Goal: Task Accomplishment & Management: Complete application form

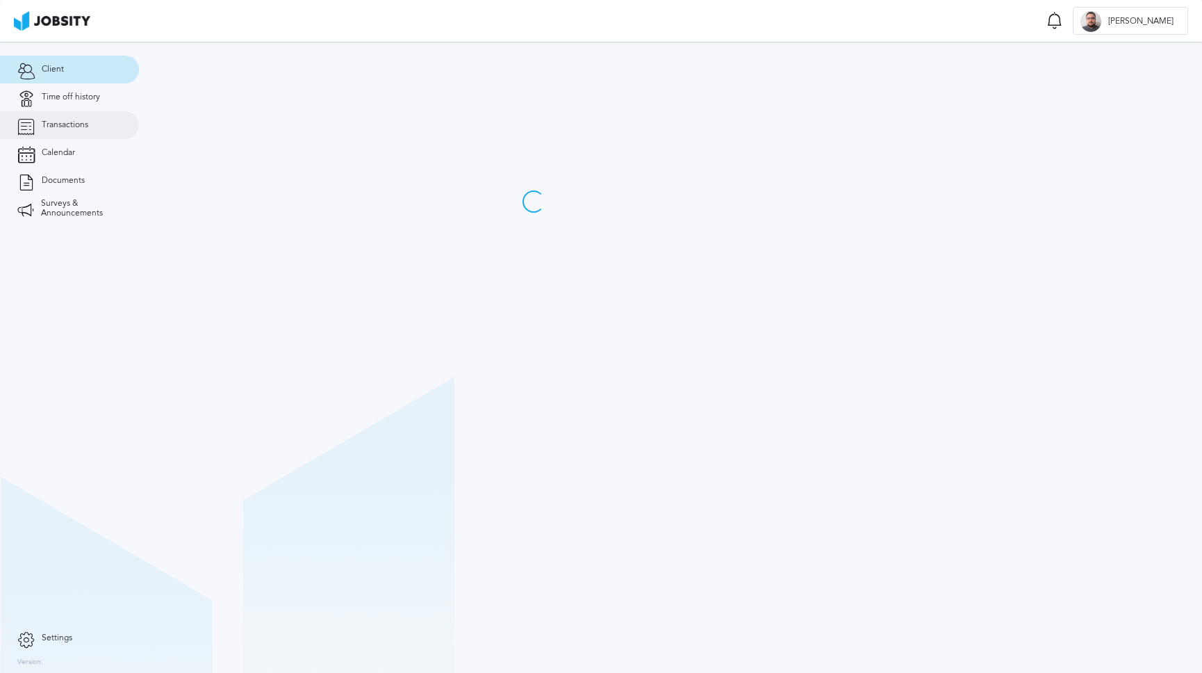
click at [83, 131] on link "Transactions" at bounding box center [69, 125] width 139 height 28
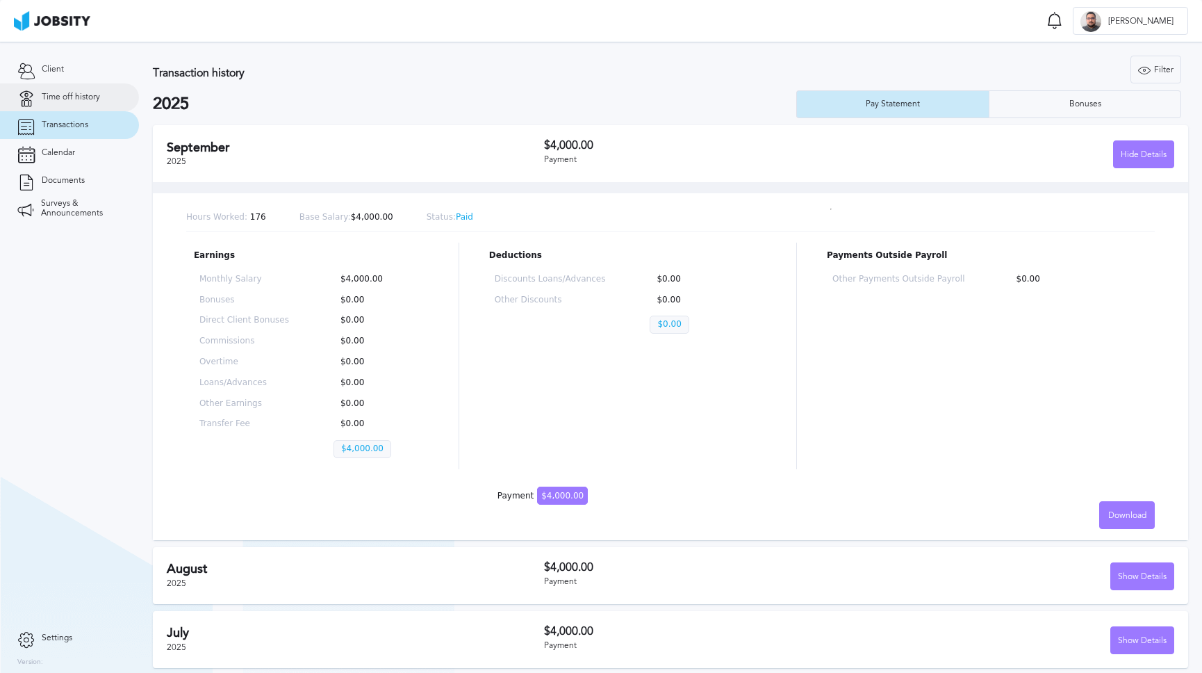
click at [65, 107] on link "Time off history" at bounding box center [69, 97] width 139 height 28
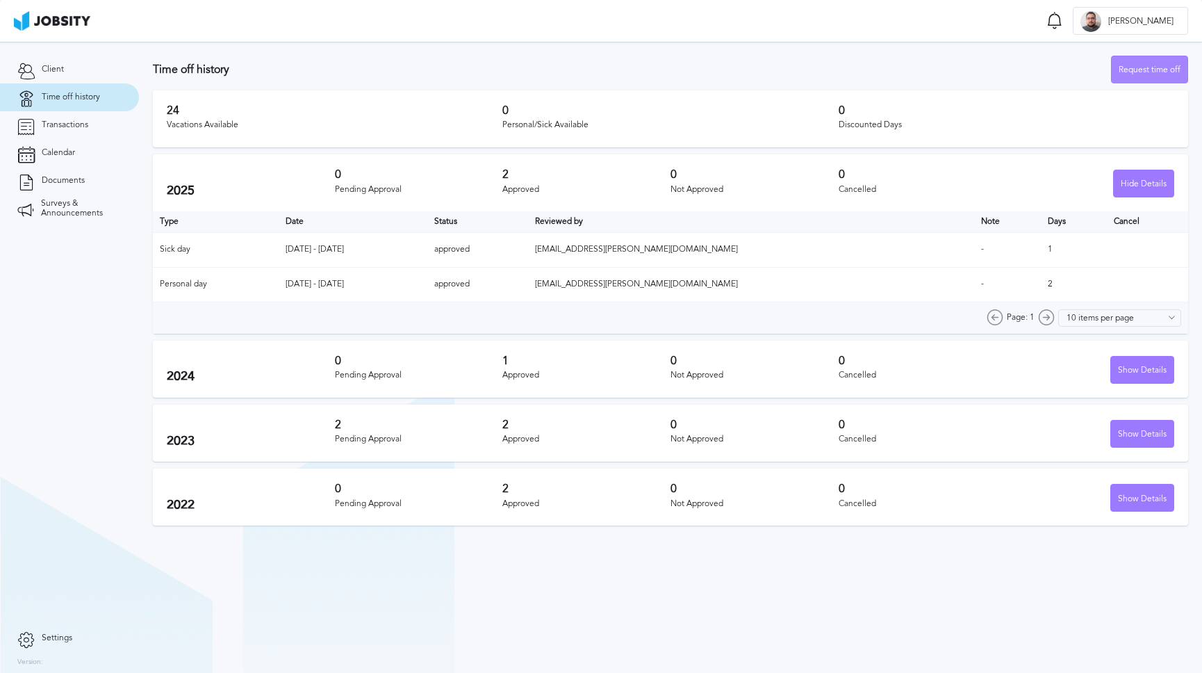
click at [1159, 70] on div "Request time off" at bounding box center [1150, 70] width 76 height 28
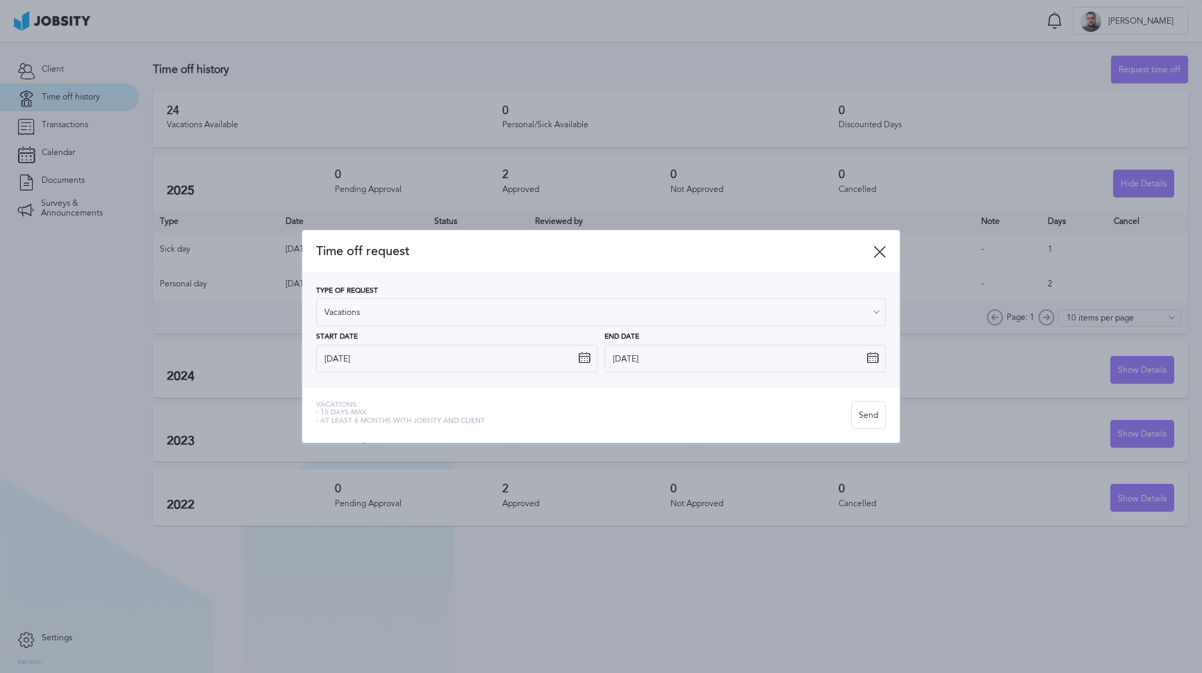
click at [508, 293] on div "Type of Request Vacations" at bounding box center [601, 307] width 570 height 40
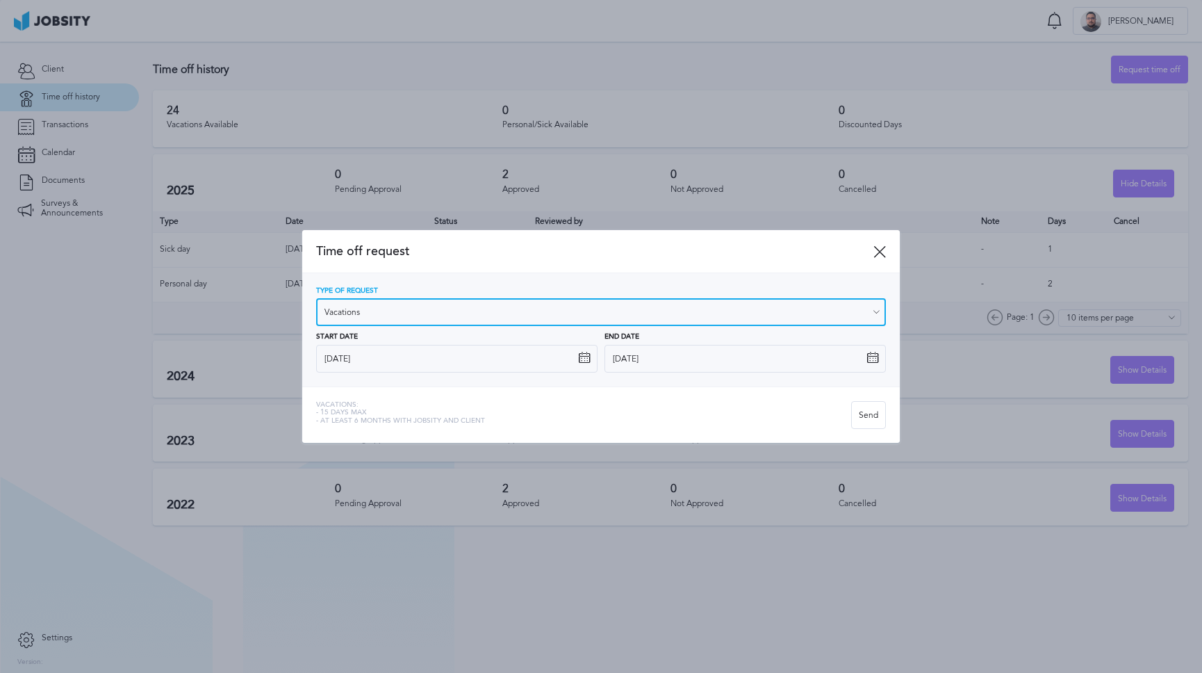
click at [476, 318] on input "Vacations" at bounding box center [601, 312] width 570 height 28
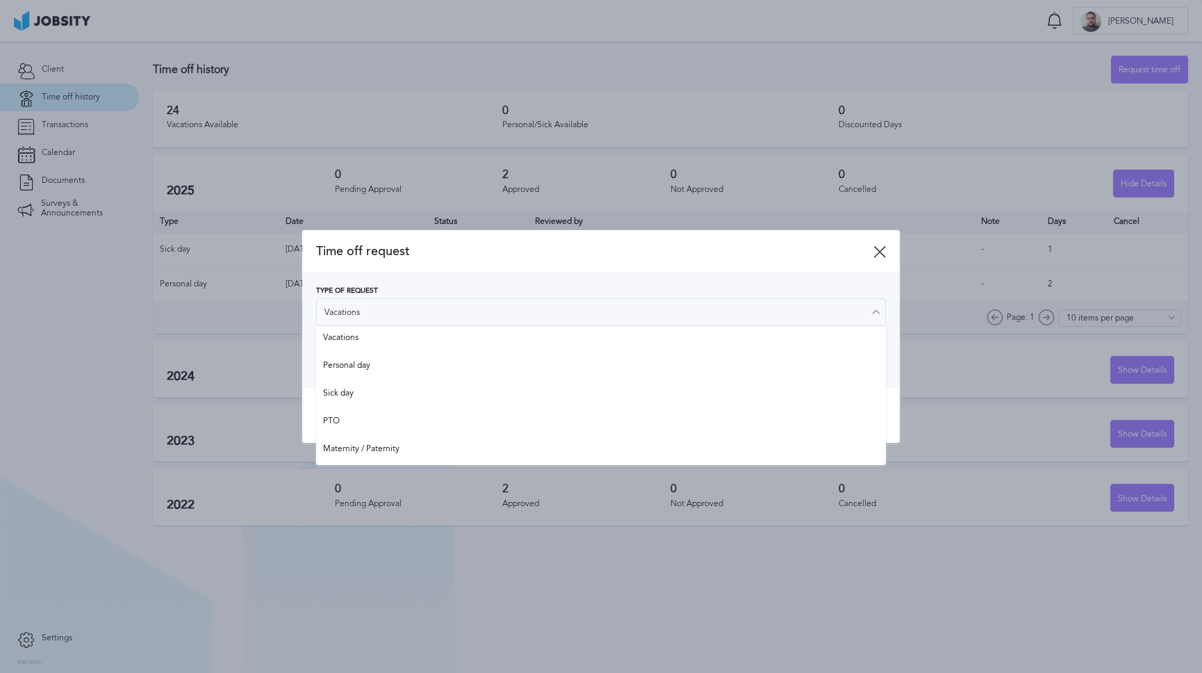
click at [477, 273] on div "Type of Request Vacations Vacations Personal day Sick day PTO Maternity / Pater…" at bounding box center [601, 329] width 598 height 113
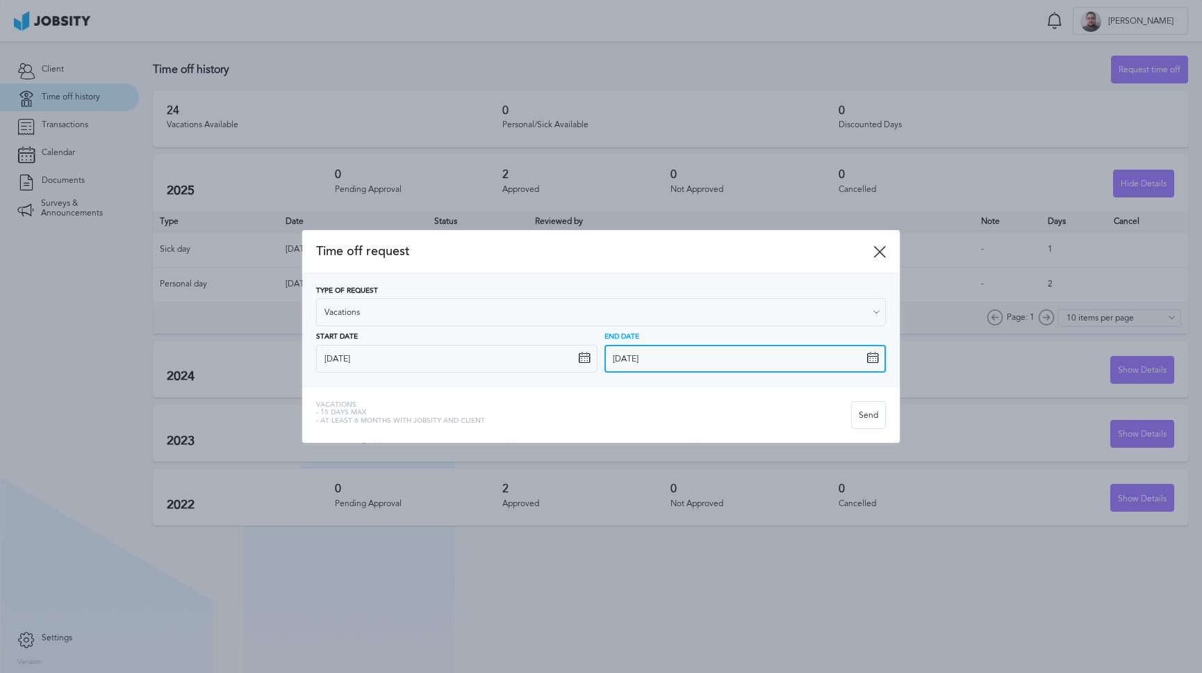
drag, startPoint x: 609, startPoint y: 355, endPoint x: 591, endPoint y: 358, distance: 17.6
click at [609, 355] on input "[DATE]" at bounding box center [745, 359] width 281 height 28
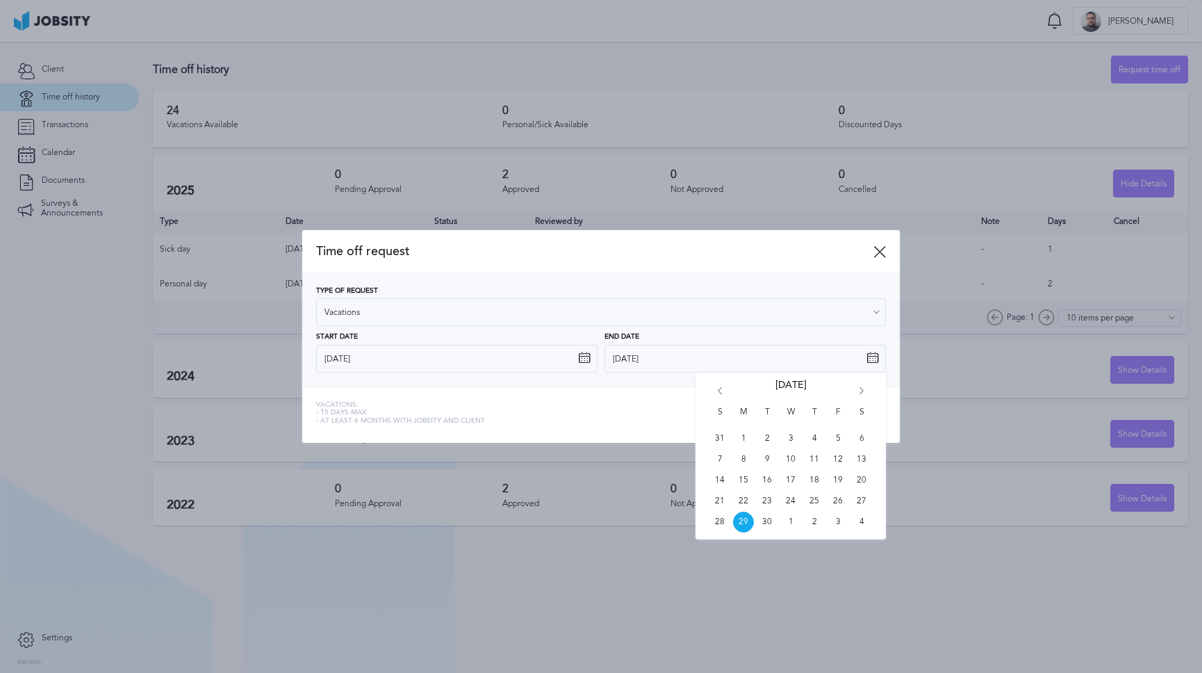
click at [589, 358] on icon at bounding box center [584, 358] width 13 height 13
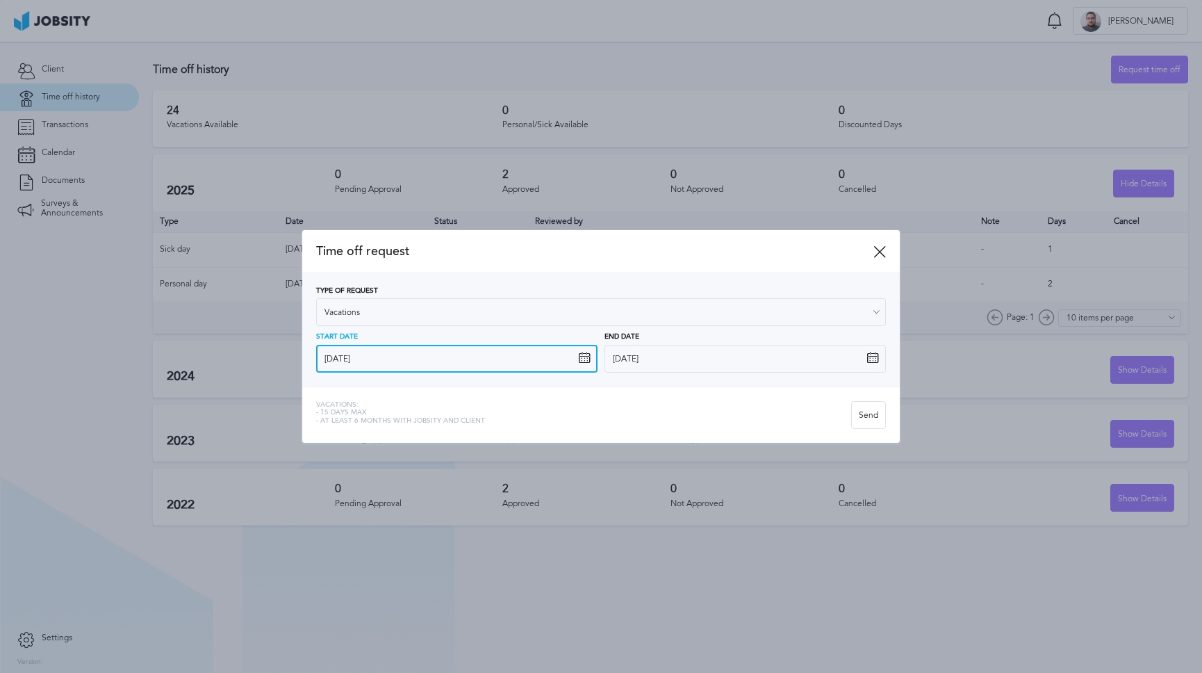
click at [577, 360] on input "[DATE]" at bounding box center [456, 359] width 281 height 28
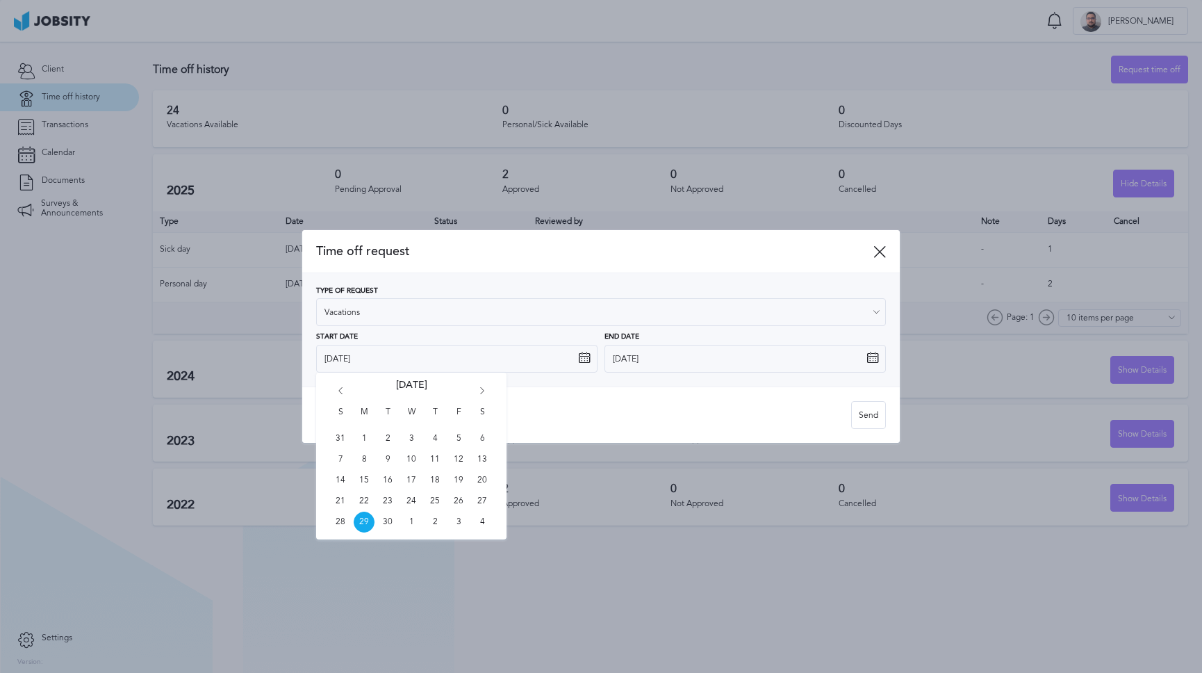
click at [483, 386] on div "S M T W T F S 31 1 2 3 4 5 6 7 8 9 10 11 12 13 14 15 16 17 18 19 20 21 22 23 24…" at bounding box center [411, 456] width 190 height 167
click at [482, 387] on icon "Go forward 1 month" at bounding box center [482, 393] width 13 height 13
click at [381, 501] on span "21" at bounding box center [387, 501] width 21 height 21
type input "[DATE]"
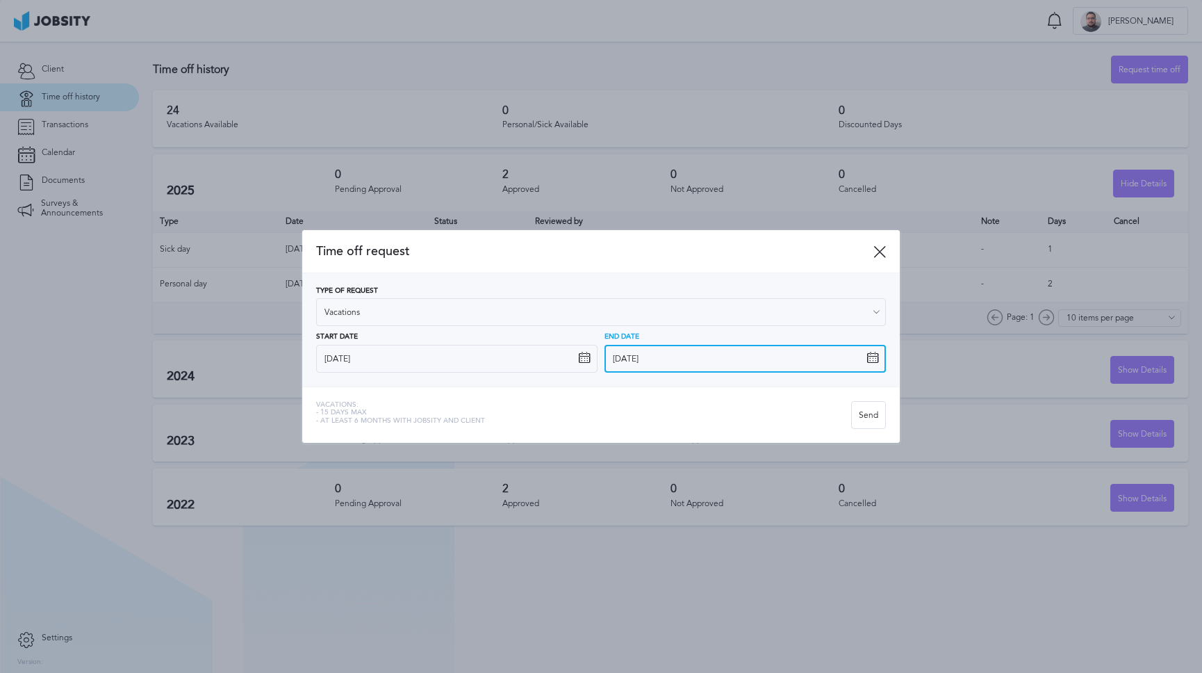
click at [651, 350] on input "[DATE]" at bounding box center [745, 359] width 281 height 28
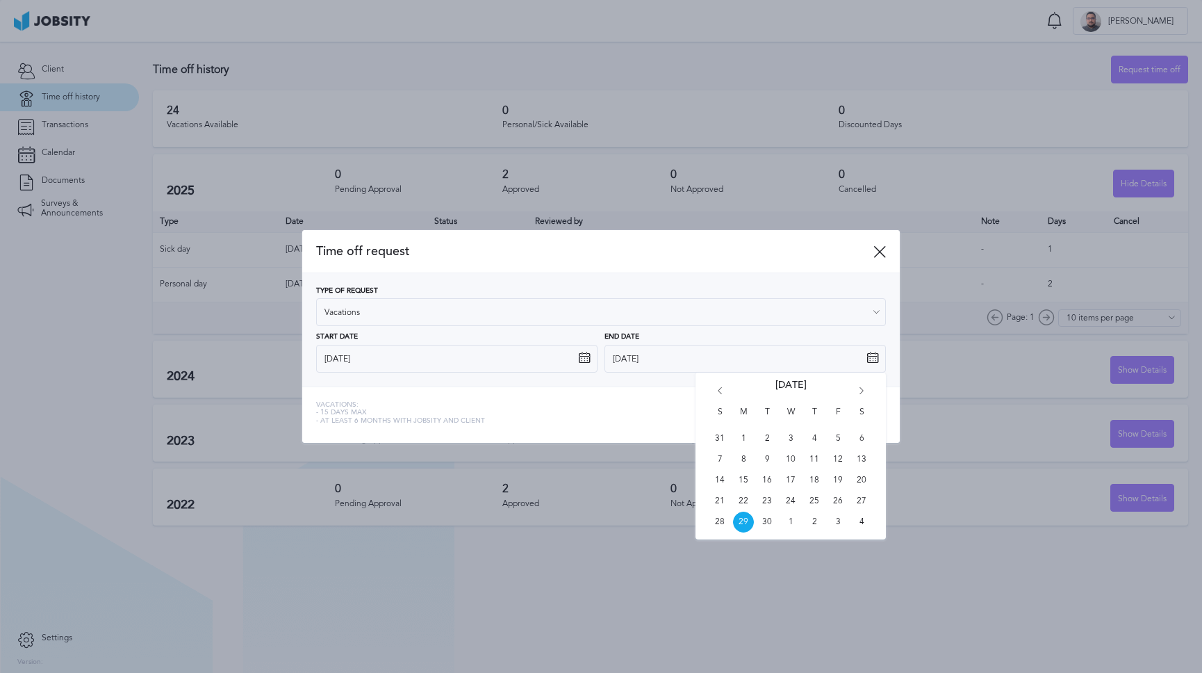
click at [863, 393] on icon "Go forward 1 month" at bounding box center [862, 393] width 13 height 13
click at [858, 386] on div "S M T W T F S 28 29 30 1 2 3 4 5 6 7 8 9 10 11 12 13 14 15 16 17 18 19 20 21 22…" at bounding box center [791, 456] width 190 height 167
click at [863, 387] on icon "Go forward 1 month" at bounding box center [862, 393] width 13 height 13
click at [718, 388] on icon "Go back 1 month" at bounding box center [720, 393] width 13 height 13
click at [860, 390] on icon "Go forward 1 month" at bounding box center [862, 393] width 13 height 13
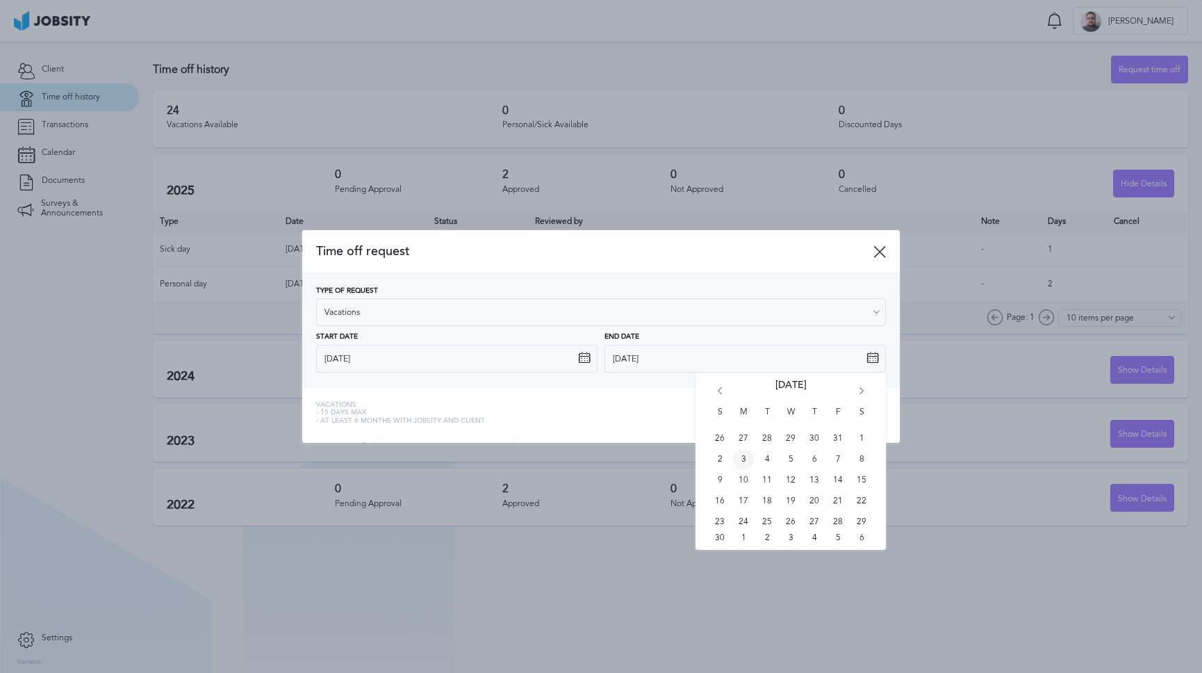
click at [749, 459] on span "3" at bounding box center [743, 459] width 21 height 21
type input "[DATE]"
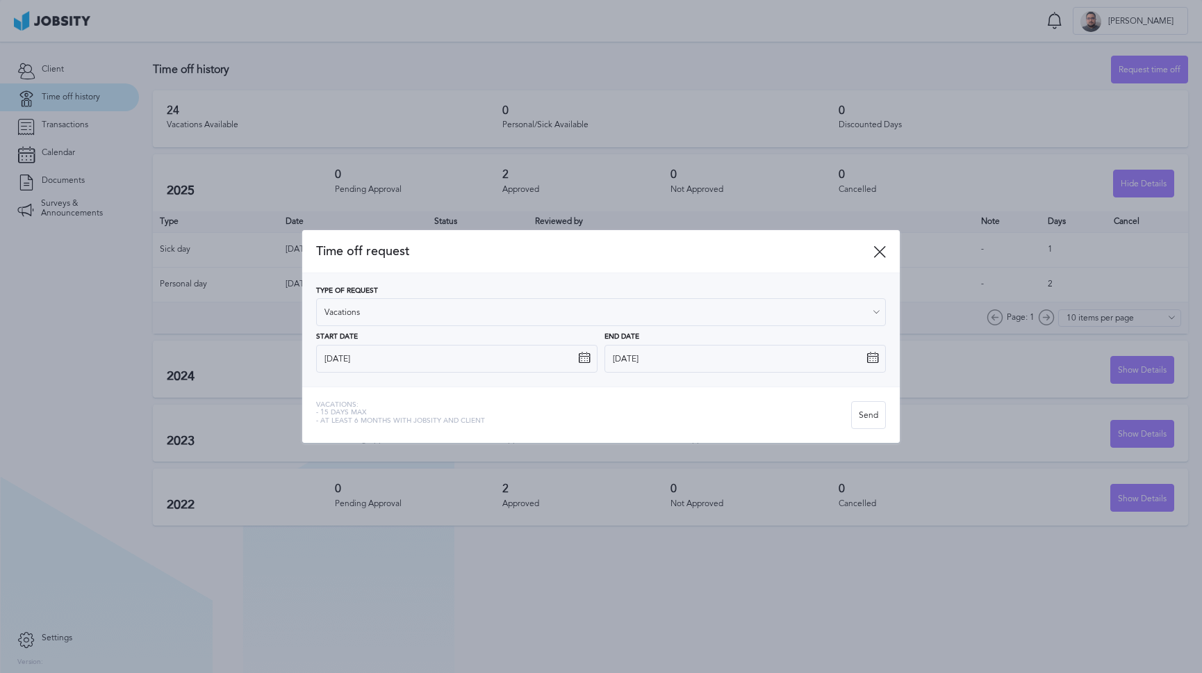
click at [909, 427] on div at bounding box center [601, 336] width 1202 height 673
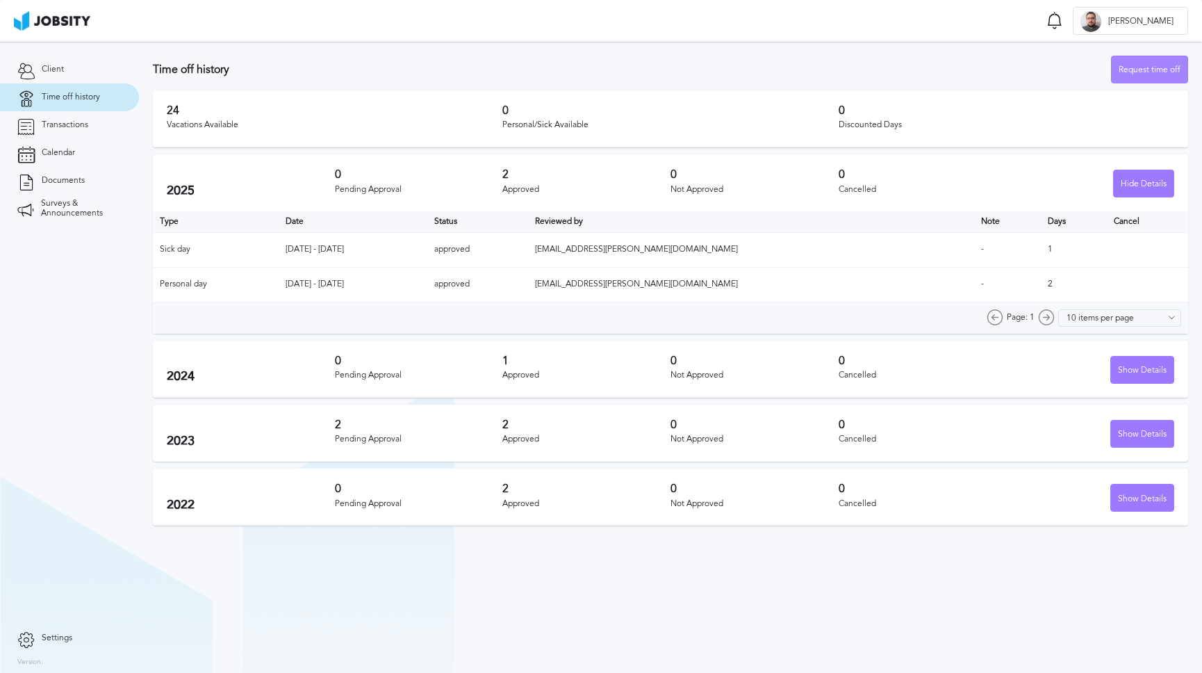
click at [1161, 60] on div "Request time off" at bounding box center [1150, 70] width 76 height 28
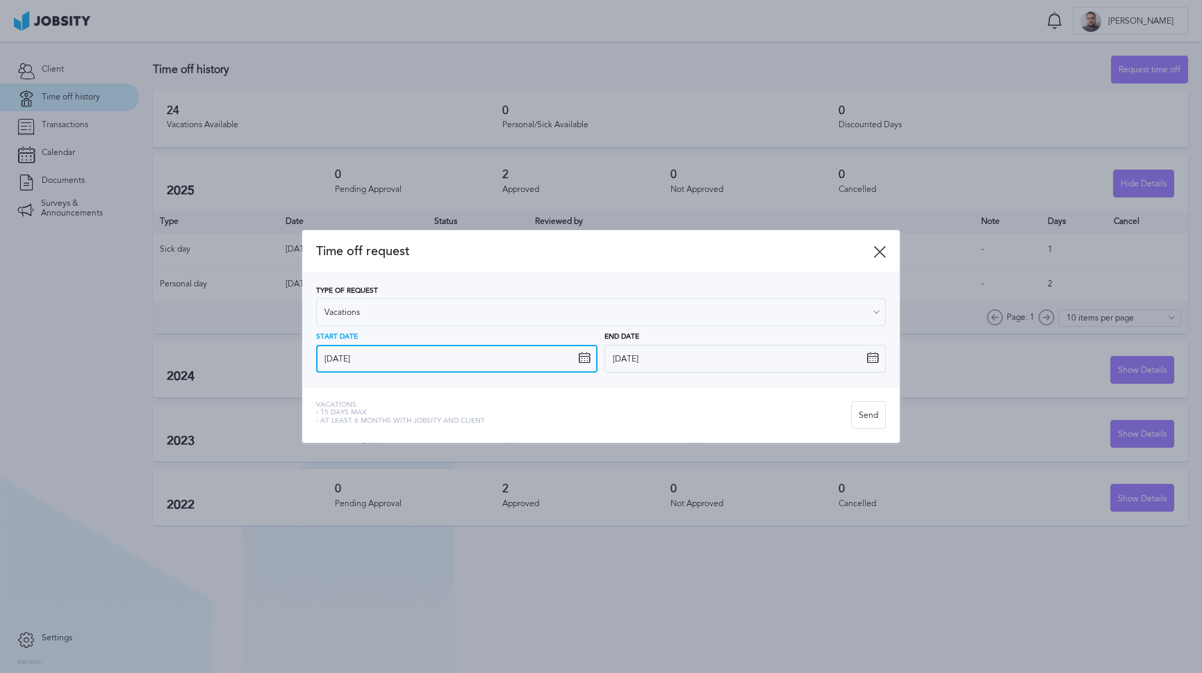
click at [578, 356] on icon at bounding box center [584, 358] width 13 height 13
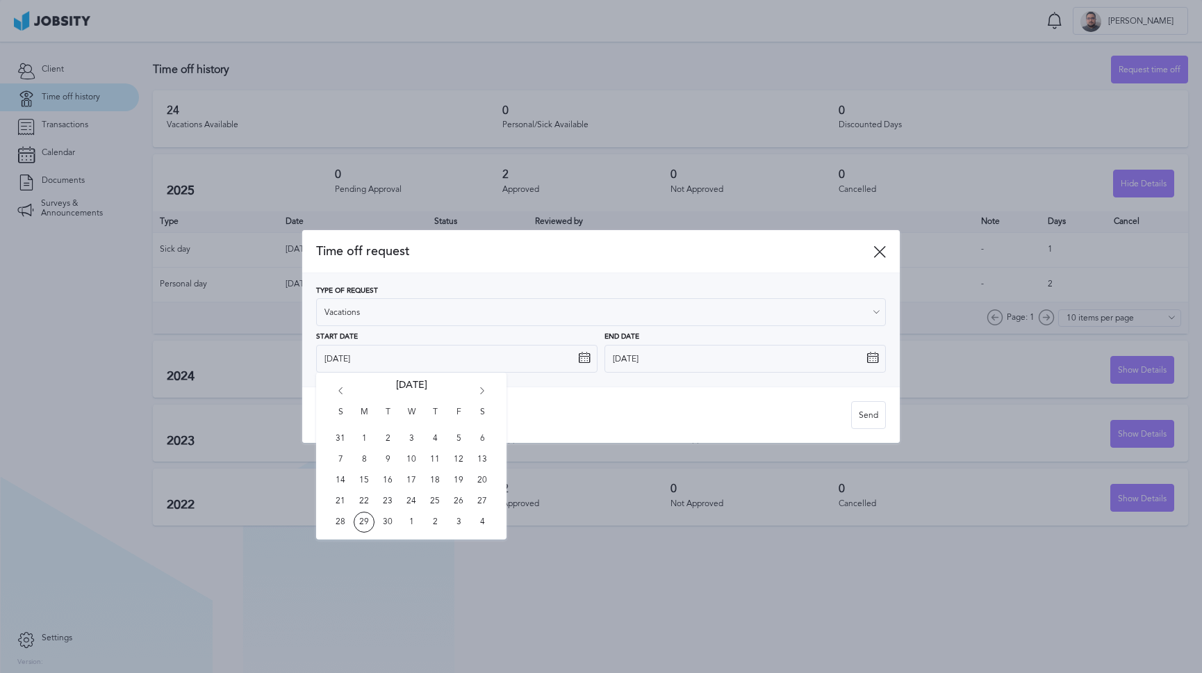
click at [480, 387] on icon "Go forward 1 month" at bounding box center [482, 393] width 13 height 13
drag, startPoint x: 717, startPoint y: 399, endPoint x: 816, endPoint y: 363, distance: 104.9
click at [719, 398] on div "Vacations: - 15 days max - At least 6 months with jobsity and client Send" at bounding box center [601, 414] width 598 height 56
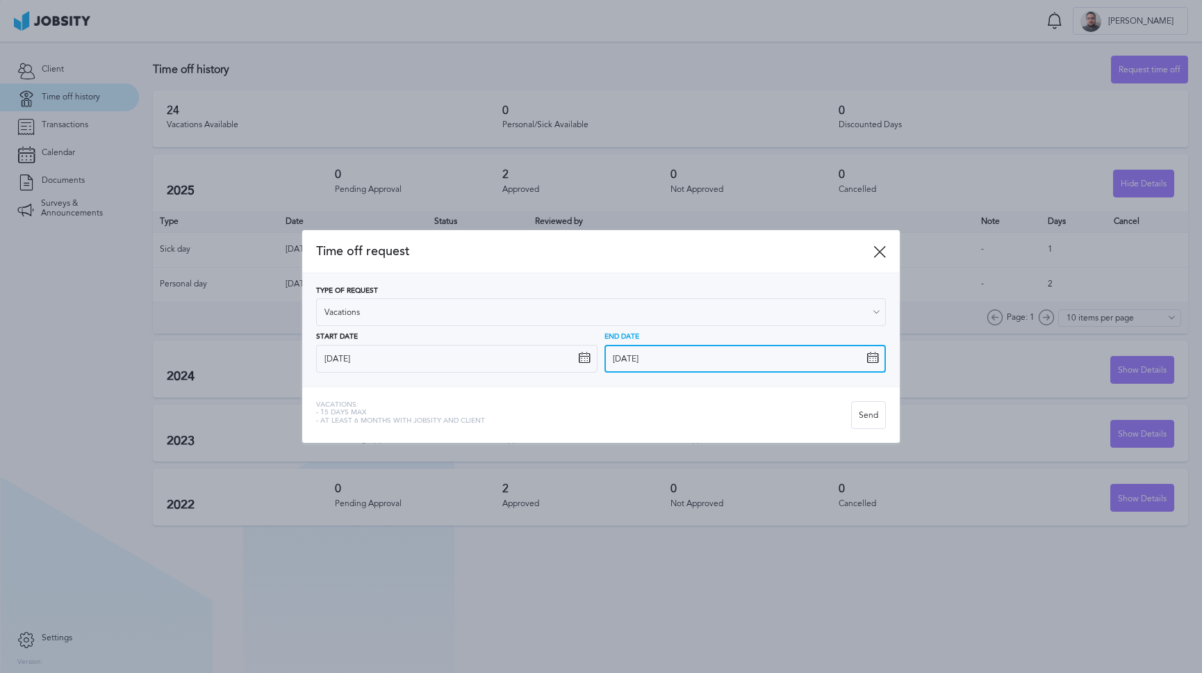
click at [865, 354] on input "[DATE]" at bounding box center [745, 359] width 281 height 28
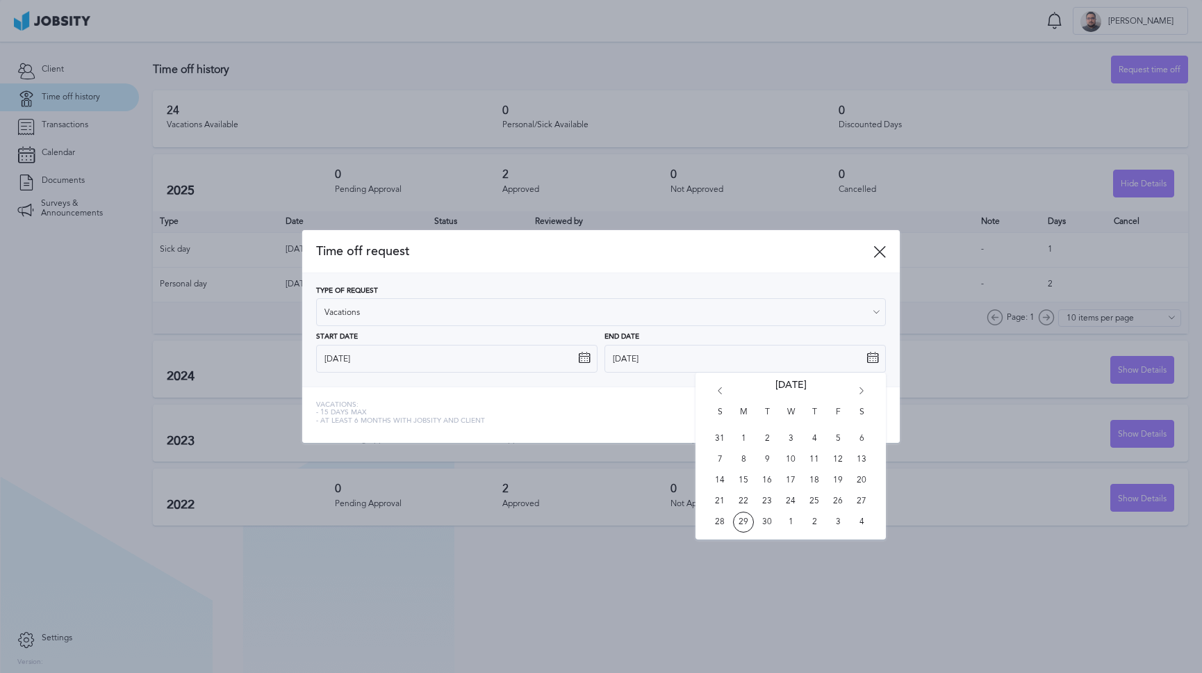
click at [863, 393] on icon "Go forward 1 month" at bounding box center [862, 393] width 13 height 13
click at [578, 420] on div "Vacations: - 15 days max - At least 6 months with jobsity and client" at bounding box center [583, 415] width 535 height 28
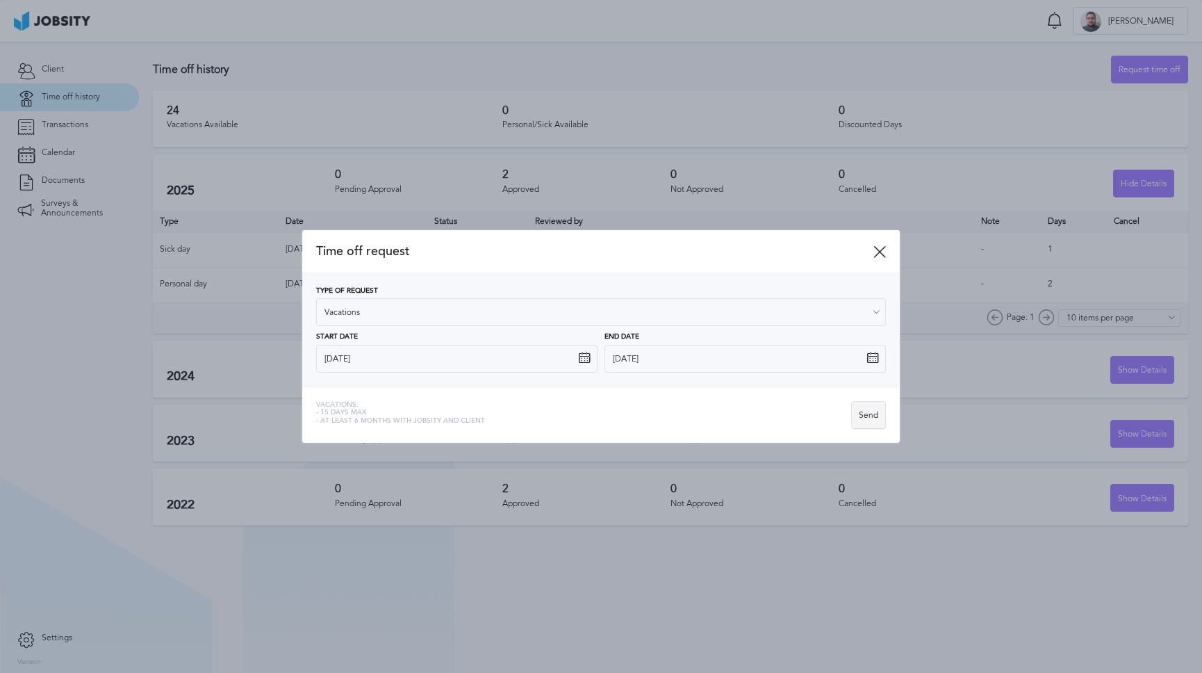
click at [865, 409] on div "Send" at bounding box center [868, 416] width 33 height 28
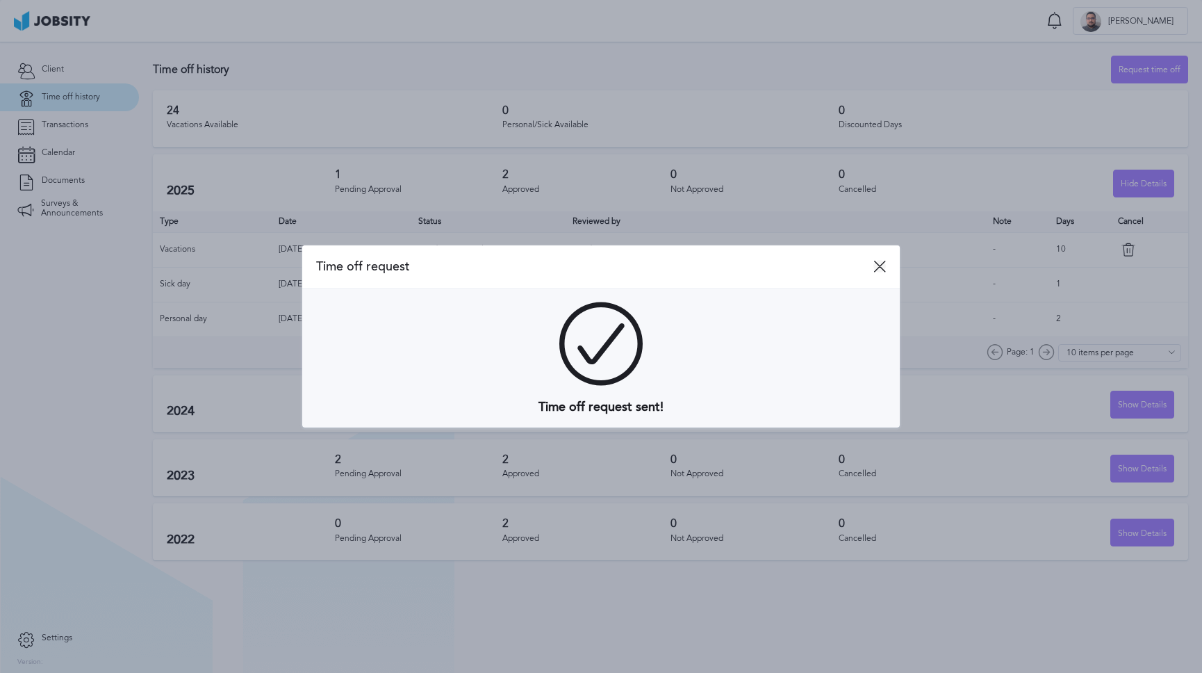
click at [882, 263] on icon at bounding box center [880, 266] width 13 height 13
